Goal: Download file/media

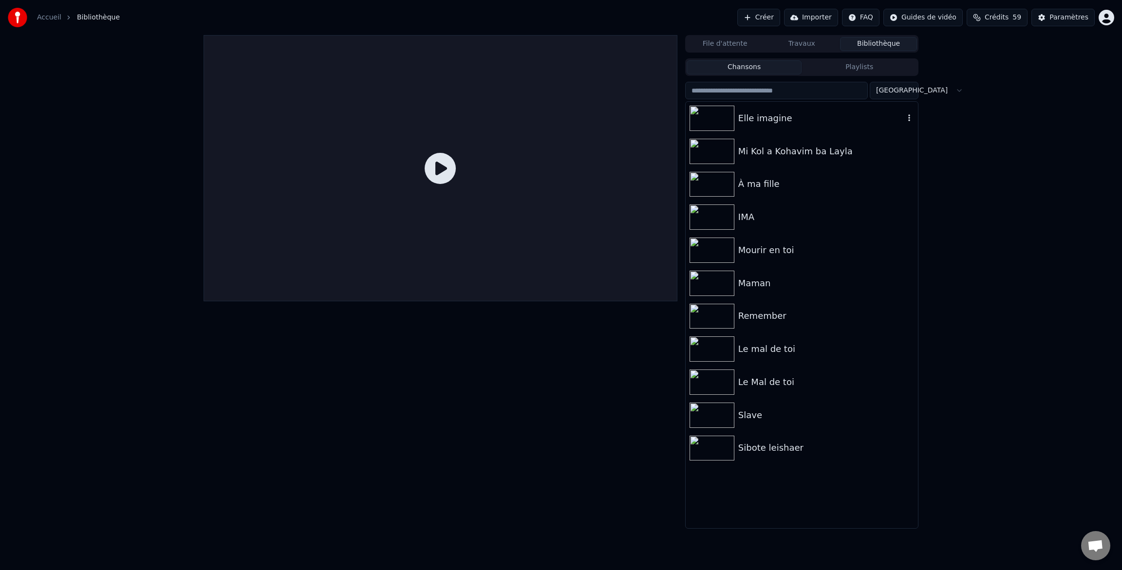
click at [713, 116] on img at bounding box center [711, 118] width 45 height 25
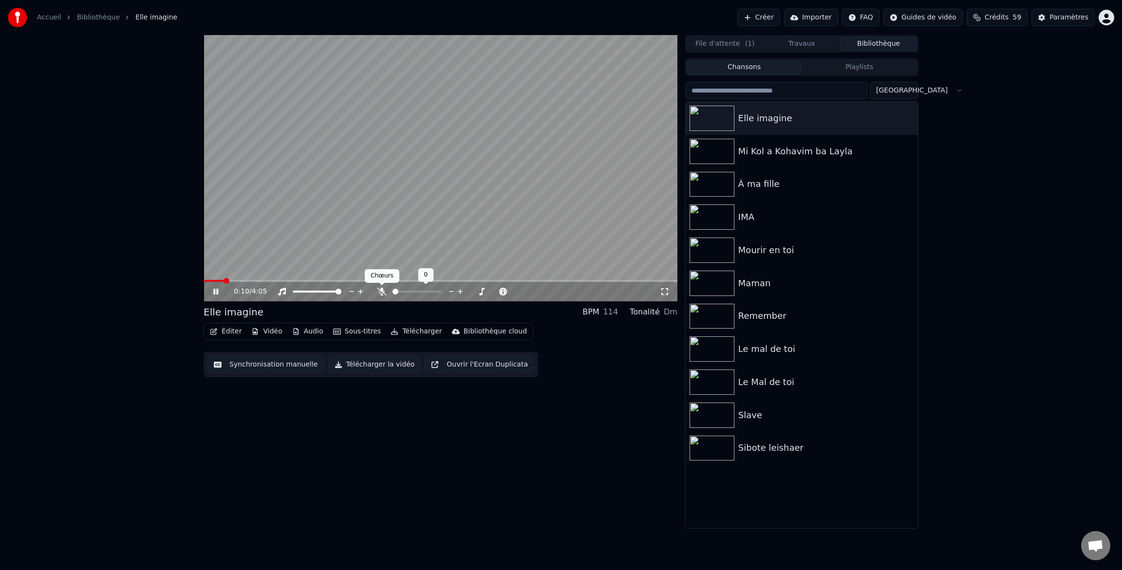
click at [379, 293] on icon at bounding box center [382, 292] width 10 height 8
click at [411, 293] on span at bounding box center [412, 292] width 6 height 6
click at [419, 291] on span at bounding box center [419, 292] width 6 height 6
click at [393, 299] on div "0:36 / 4:05" at bounding box center [440, 291] width 474 height 19
click at [427, 293] on icon at bounding box center [425, 292] width 8 height 8
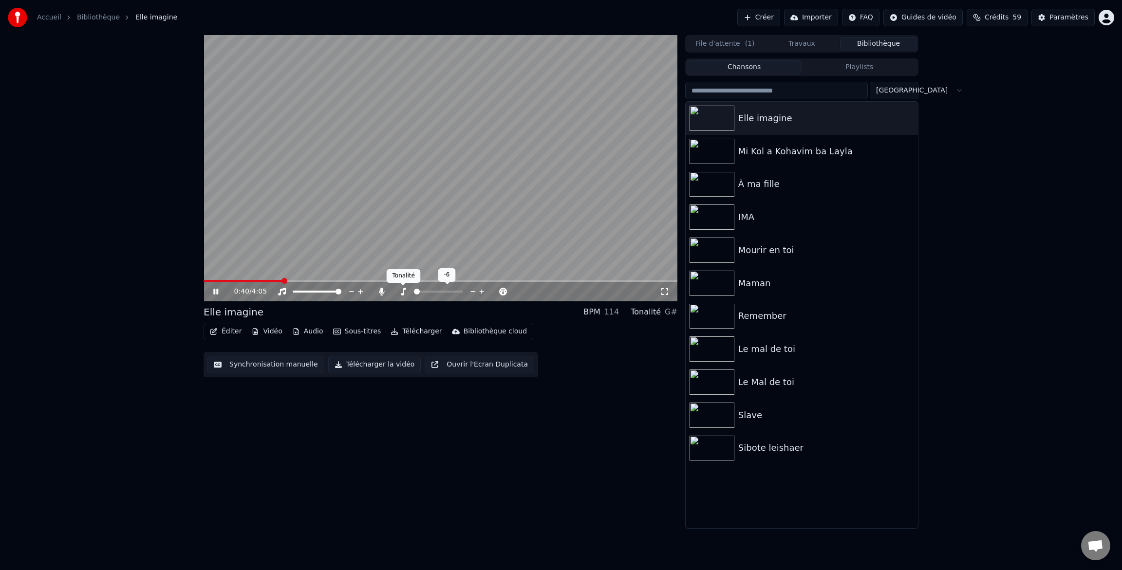
click at [401, 294] on icon at bounding box center [403, 292] width 5 height 8
click at [384, 293] on icon at bounding box center [381, 292] width 5 height 8
click at [384, 293] on icon at bounding box center [382, 292] width 10 height 8
click at [418, 292] on span at bounding box center [418, 292] width 6 height 6
click at [379, 295] on div at bounding box center [421, 292] width 88 height 10
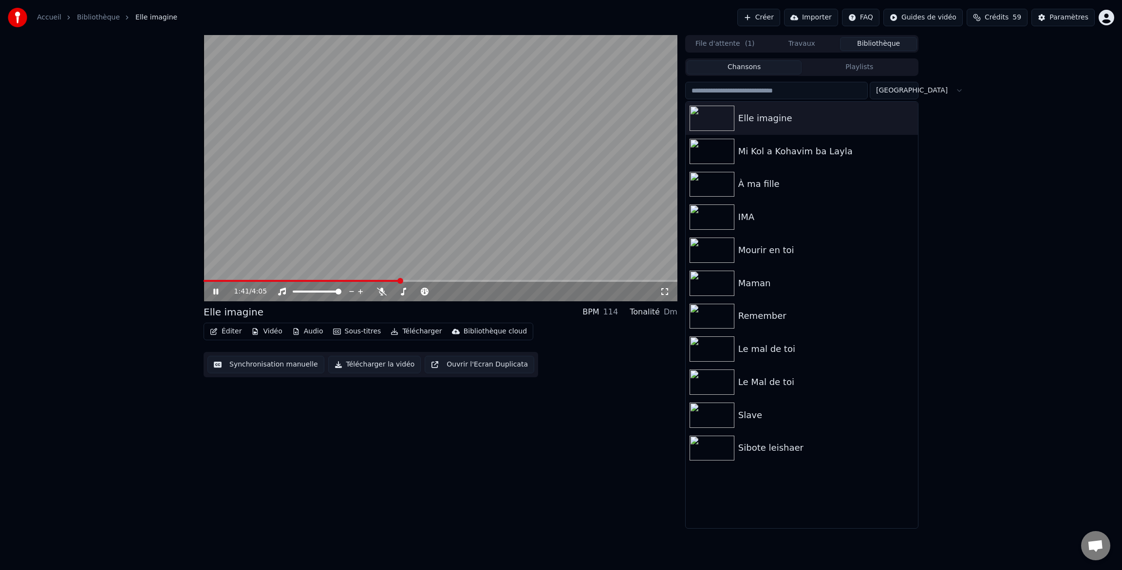
click at [219, 295] on icon at bounding box center [222, 292] width 23 height 8
click at [386, 363] on button "Télécharger la vidéo" at bounding box center [374, 365] width 93 height 18
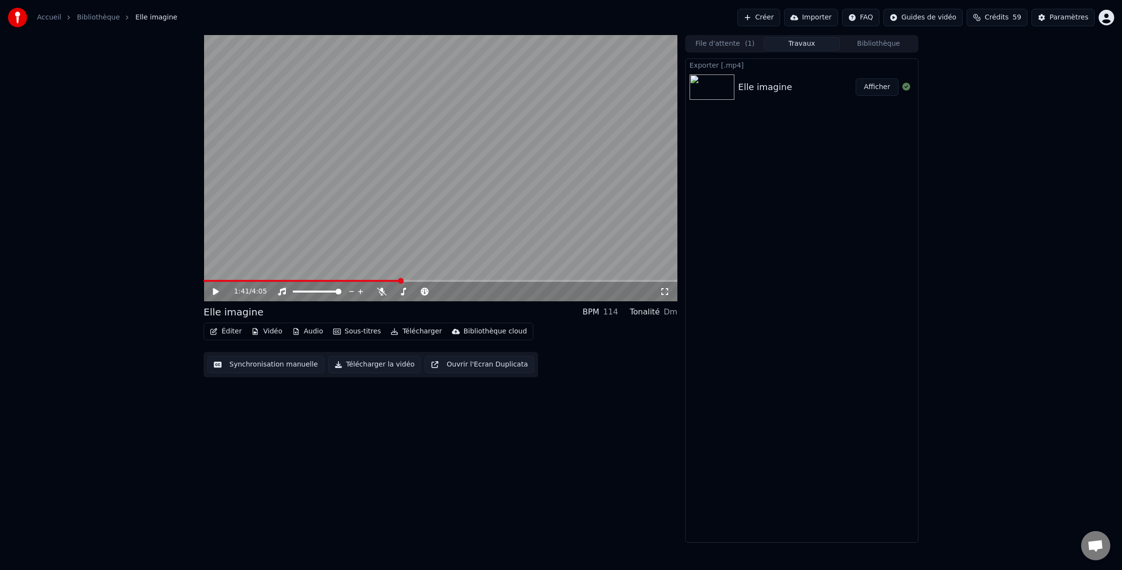
click at [878, 90] on button "Afficher" at bounding box center [876, 87] width 43 height 18
